Goal: Complete application form

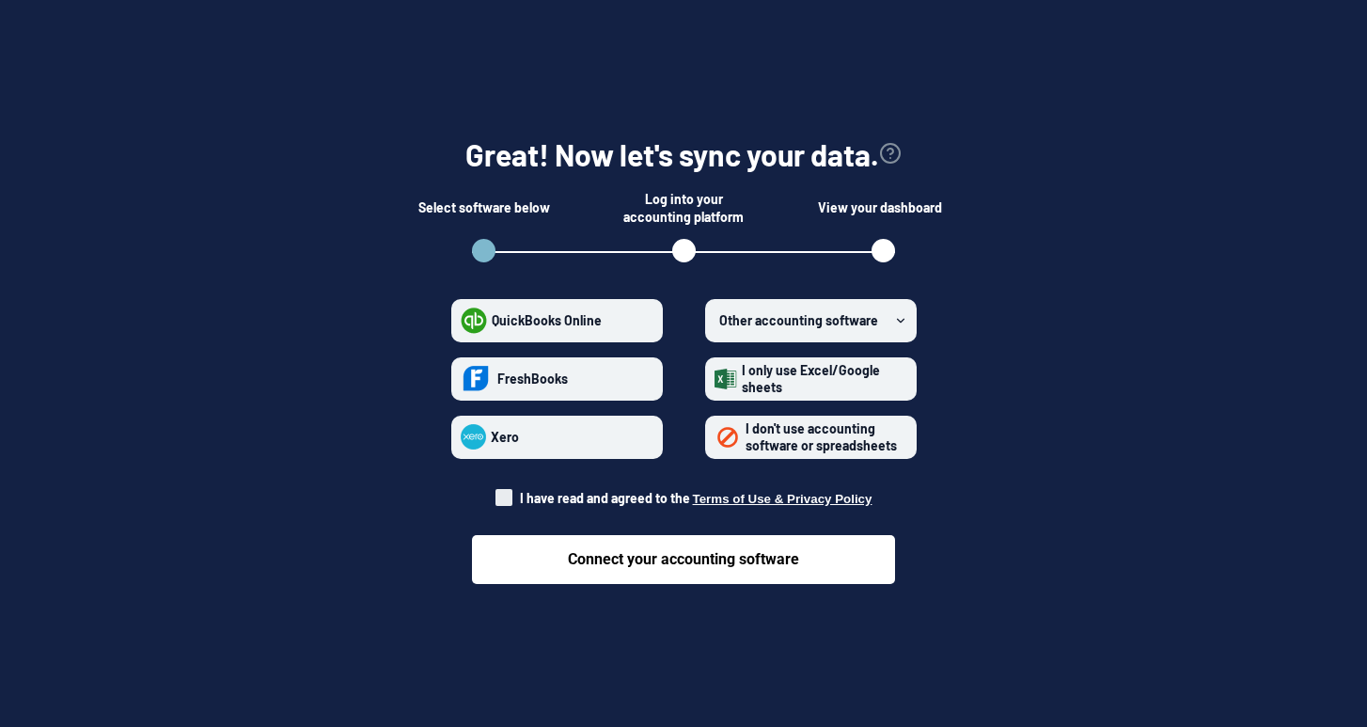
click at [512, 491] on span at bounding box center [503, 497] width 17 height 17
click at [496, 492] on input "I have read and agreed to the Terms of Use & Privacy Policy" at bounding box center [495, 492] width 1 height 1
click at [332, 611] on section "Great! Now let's sync your data. Select software below Log into your accounting…" at bounding box center [683, 352] width 1306 height 555
click at [523, 482] on div "I have read and agreed to the Terms of Use & Privacy Policy" at bounding box center [683, 483] width 377 height 49
click at [512, 490] on span at bounding box center [503, 497] width 17 height 17
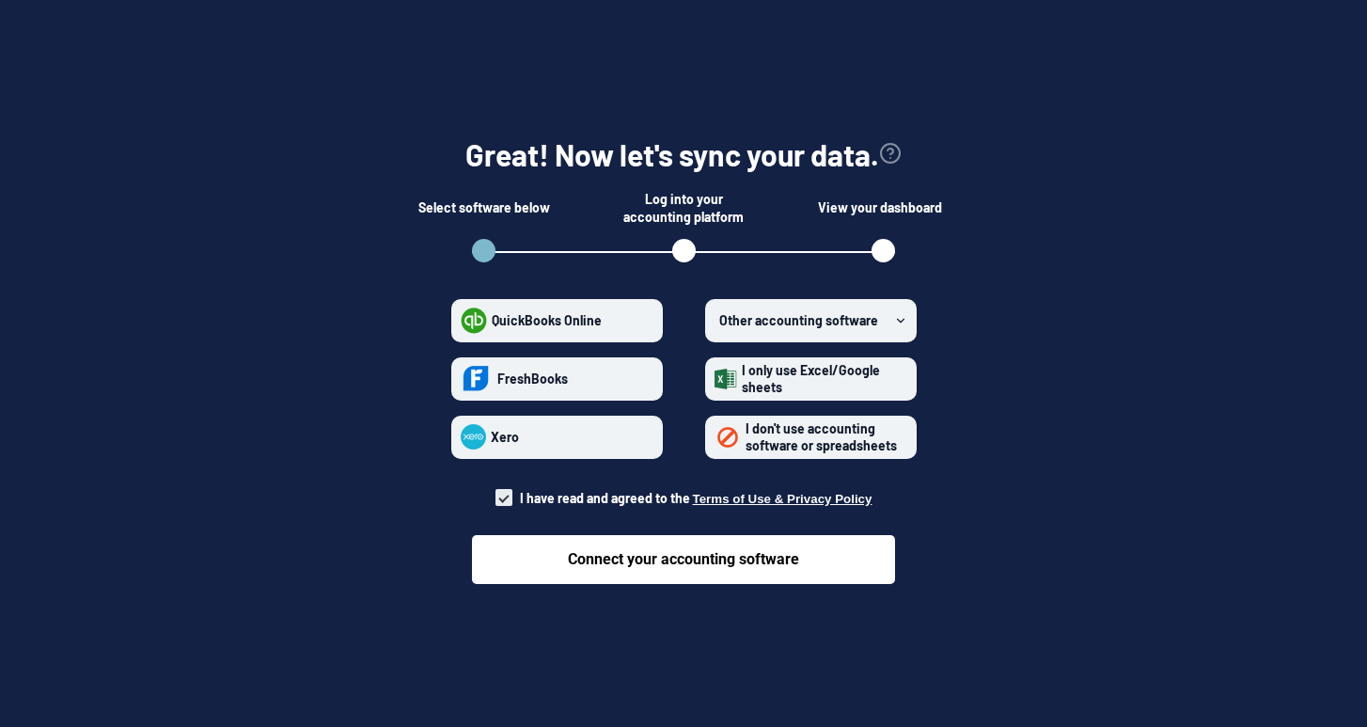
click at [496, 492] on input "I have read and agreed to the Terms of Use & Privacy Policy" at bounding box center [495, 492] width 1 height 1
checkbox input "false"
click at [771, 422] on span "I don't use accounting software or spreadsheets" at bounding box center [820, 436] width 151 height 33
click at [715, 436] on spreadsheets "I don't use accounting software or spreadsheets" at bounding box center [714, 436] width 1 height 1
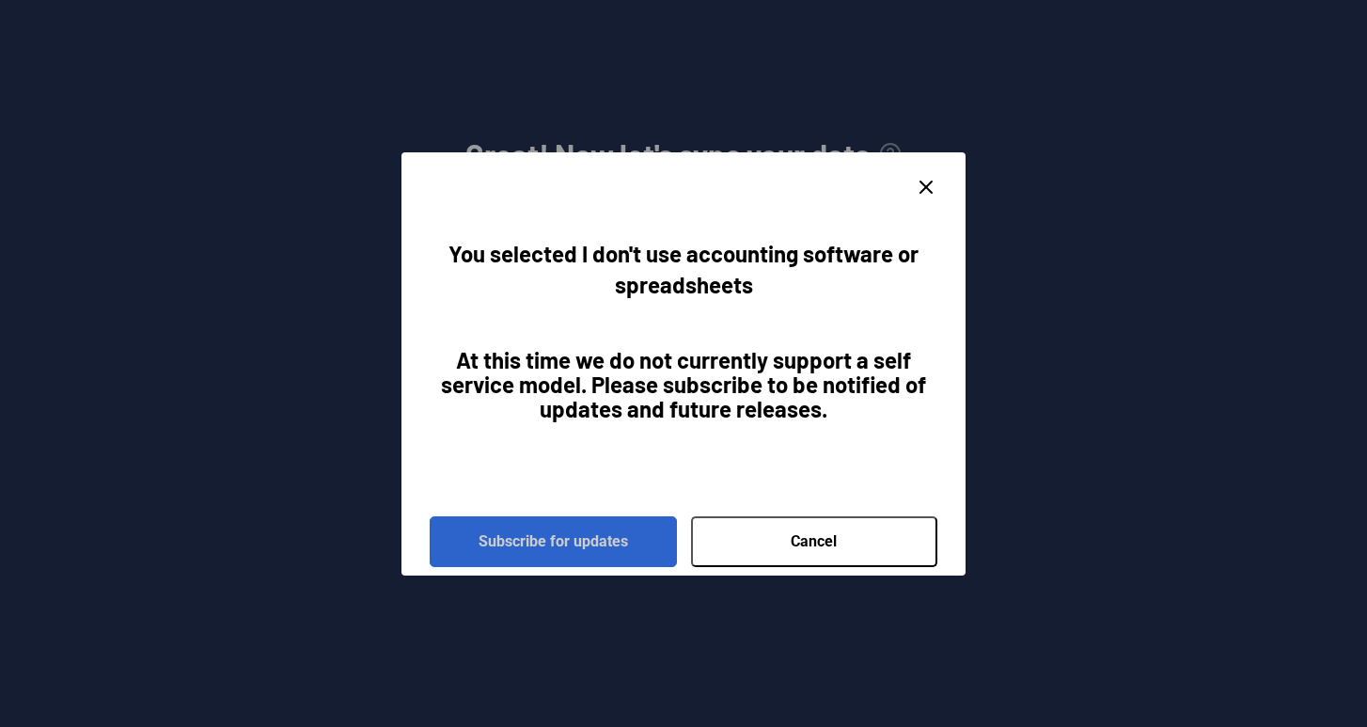
click at [594, 532] on button "Subscribe for updates" at bounding box center [553, 541] width 247 height 51
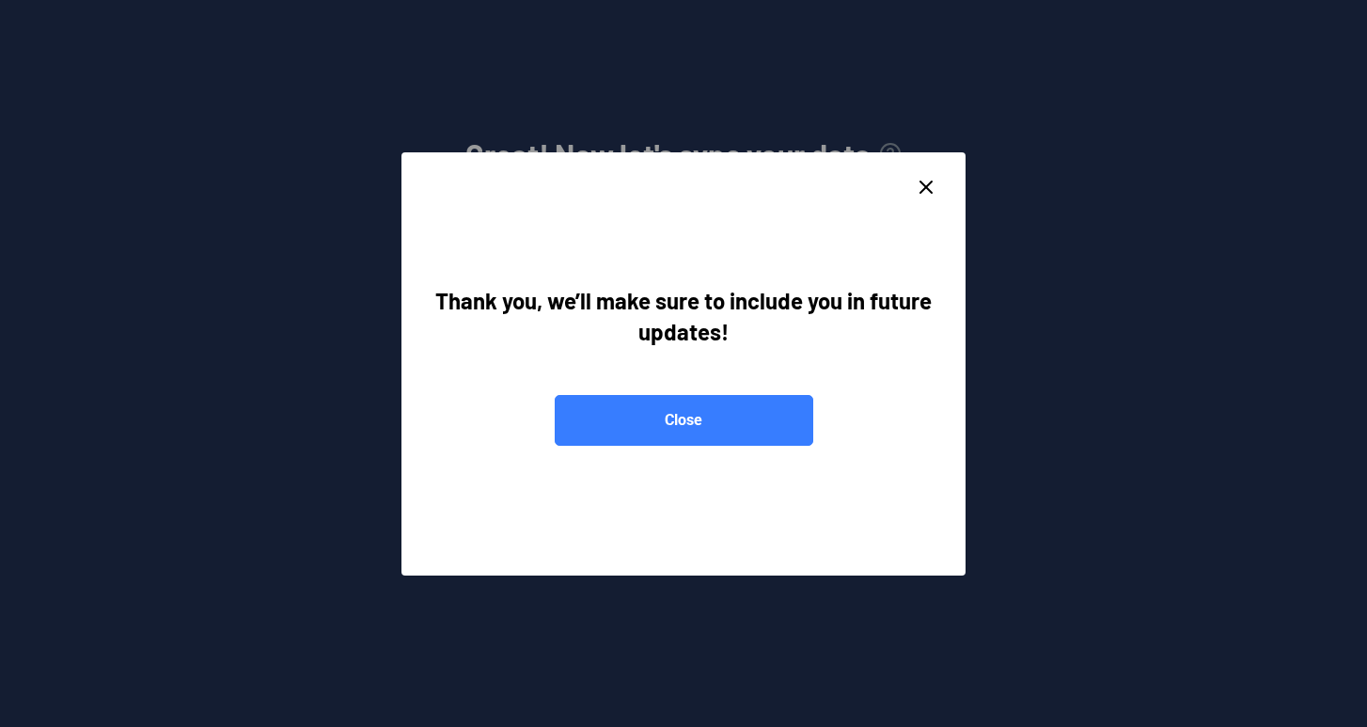
radio spreadsheets "false"
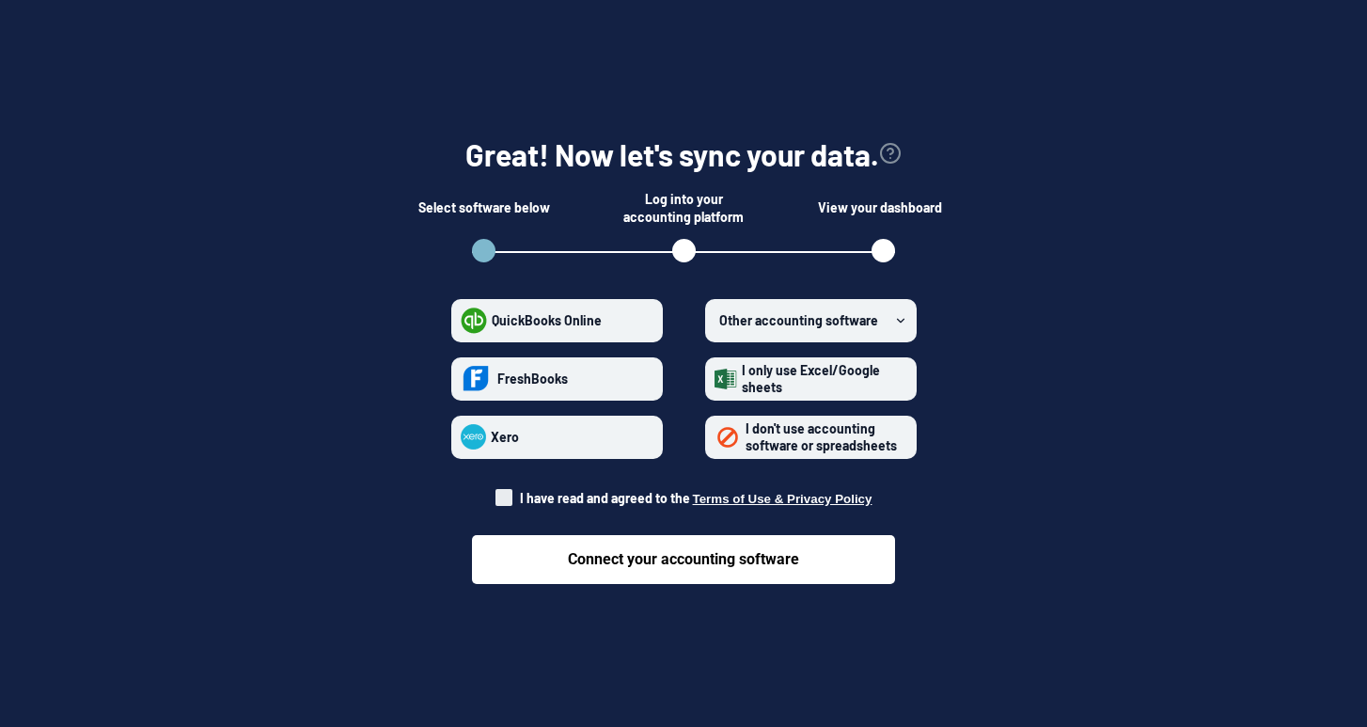
click at [512, 497] on span at bounding box center [503, 497] width 17 height 17
click at [496, 493] on input "I have read and agreed to the Terms of Use & Privacy Policy" at bounding box center [495, 492] width 1 height 1
checkbox input "true"
click at [752, 433] on span "I don't use accounting software or spreadsheets" at bounding box center [820, 436] width 151 height 33
click at [715, 436] on spreadsheets "I don't use accounting software or spreadsheets" at bounding box center [714, 436] width 1 height 1
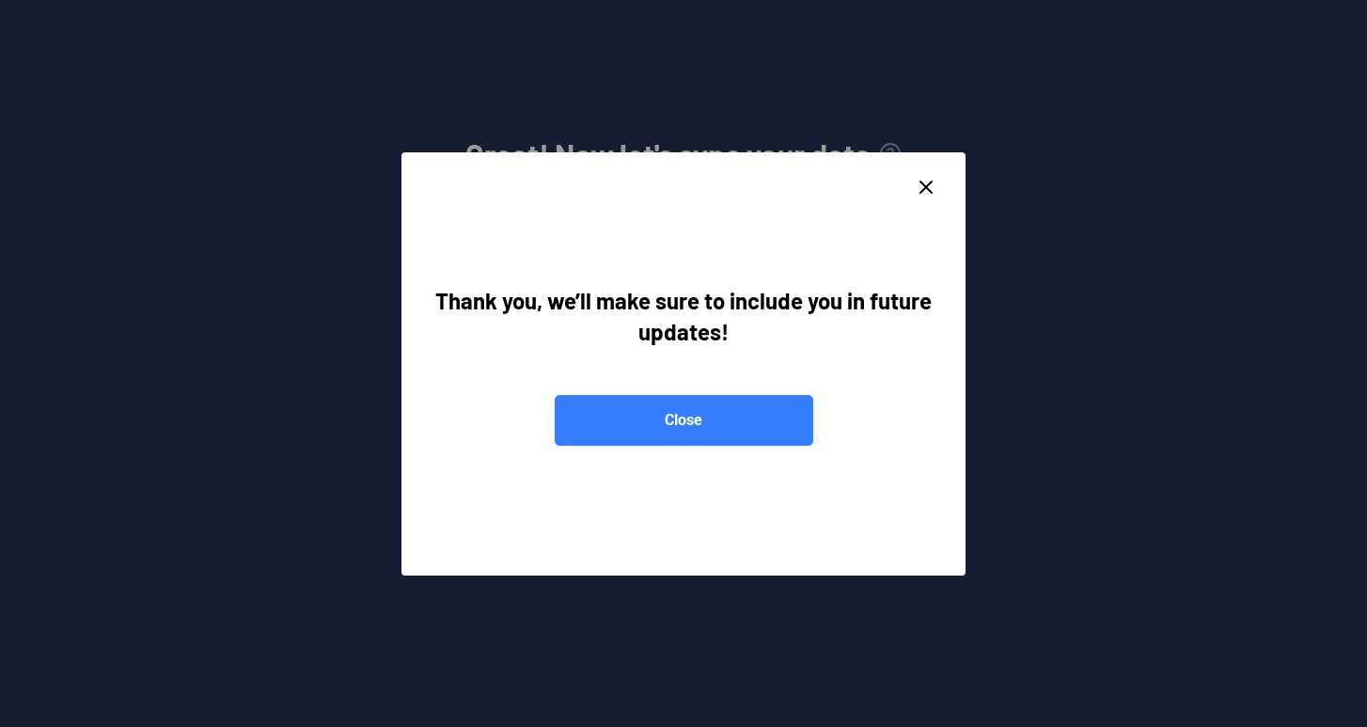
click at [752, 433] on button "Close" at bounding box center [684, 420] width 258 height 51
radio spreadsheets "false"
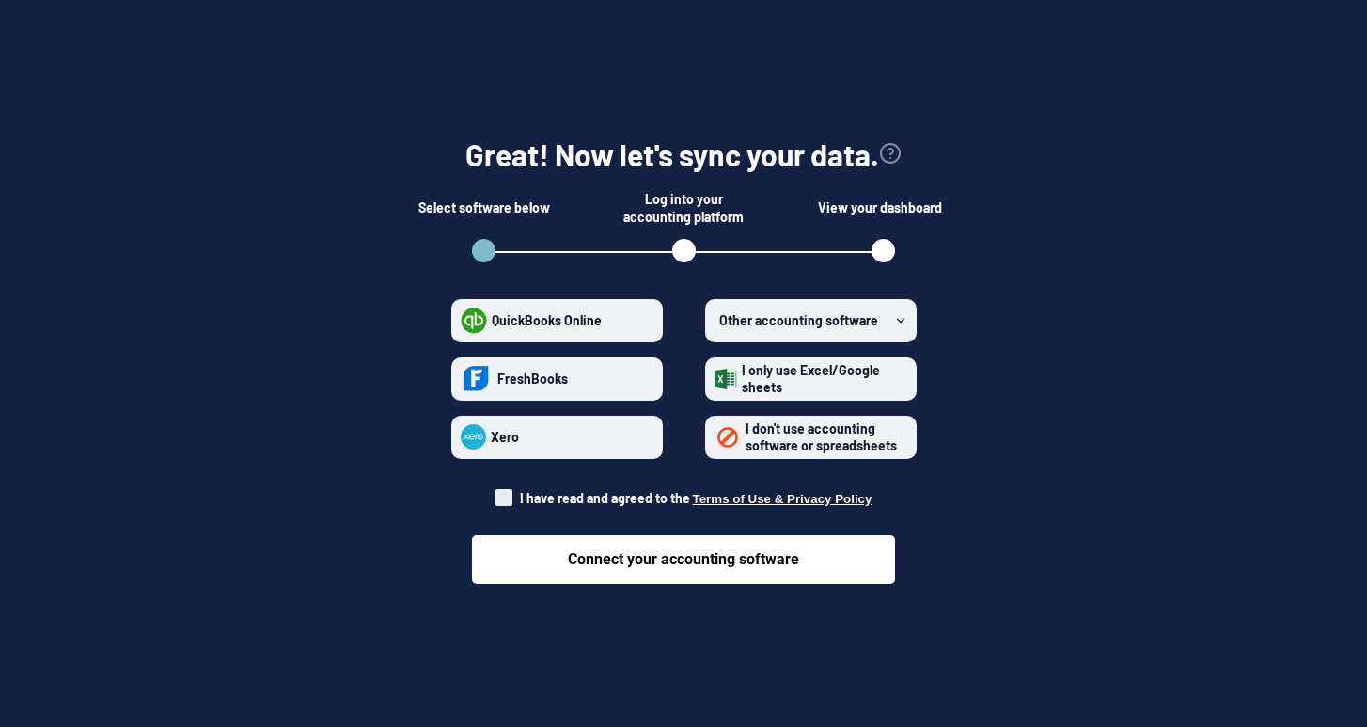
click at [512, 493] on span at bounding box center [503, 497] width 17 height 17
click at [496, 493] on input "I have read and agreed to the Terms of Use & Privacy Policy" at bounding box center [495, 492] width 1 height 1
checkbox input "true"
click at [815, 313] on span "Other accounting software" at bounding box center [798, 320] width 159 height 16
click at [715, 320] on software "Other accounting software" at bounding box center [714, 320] width 1 height 1
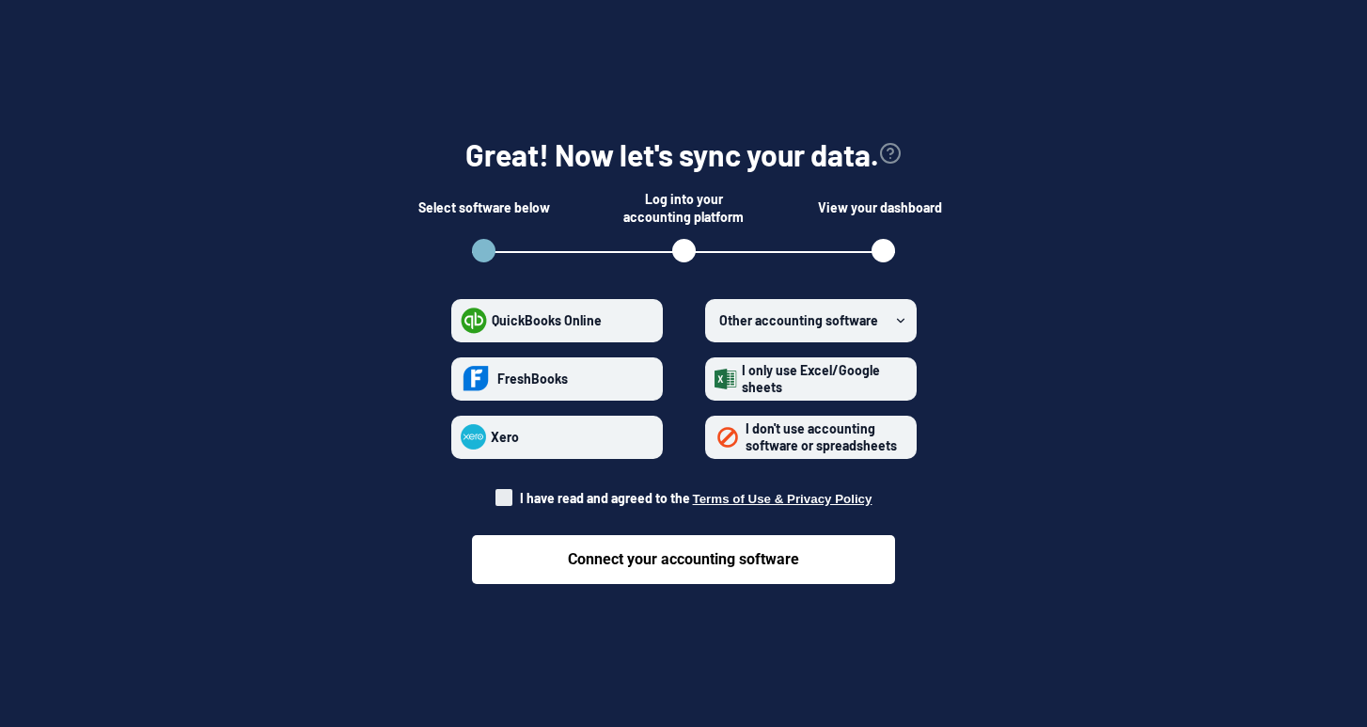
click at [630, 302] on label "QuickBooks Online" at bounding box center [556, 320] width 211 height 43
click at [461, 320] on Online "QuickBooks Online" at bounding box center [461, 320] width 1 height 1
radio Online "true"
